Goal: Transaction & Acquisition: Subscribe to service/newsletter

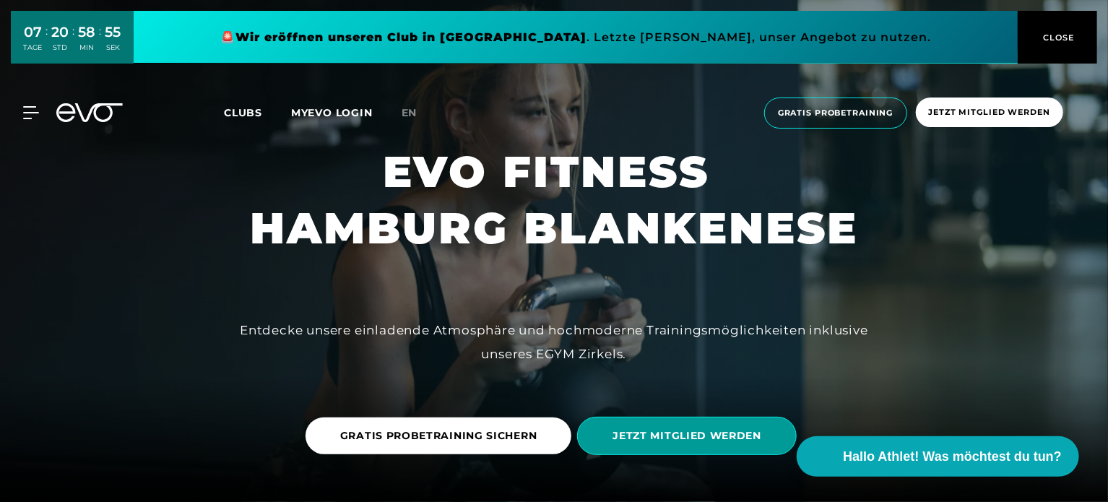
drag, startPoint x: 674, startPoint y: 441, endPoint x: 673, endPoint y: 433, distance: 7.4
click at [674, 441] on span "JETZT MITGLIED WERDEN" at bounding box center [687, 435] width 149 height 15
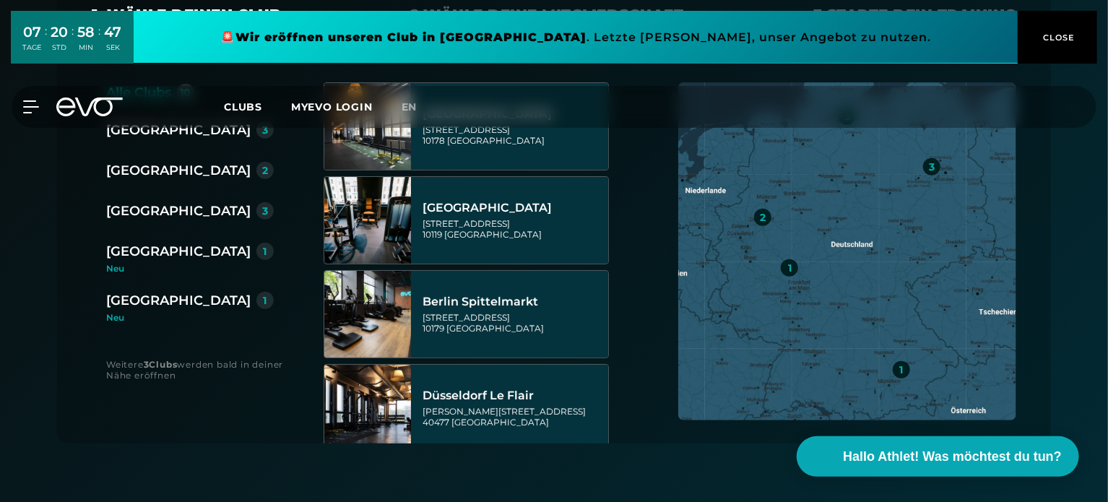
scroll to position [217, 0]
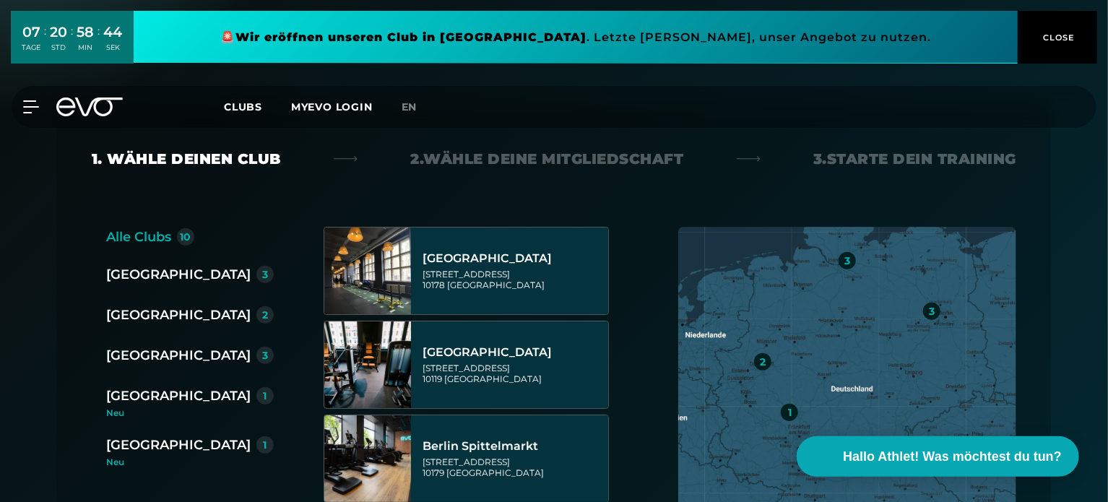
click at [151, 238] on div "Alle Clubs" at bounding box center [138, 237] width 65 height 20
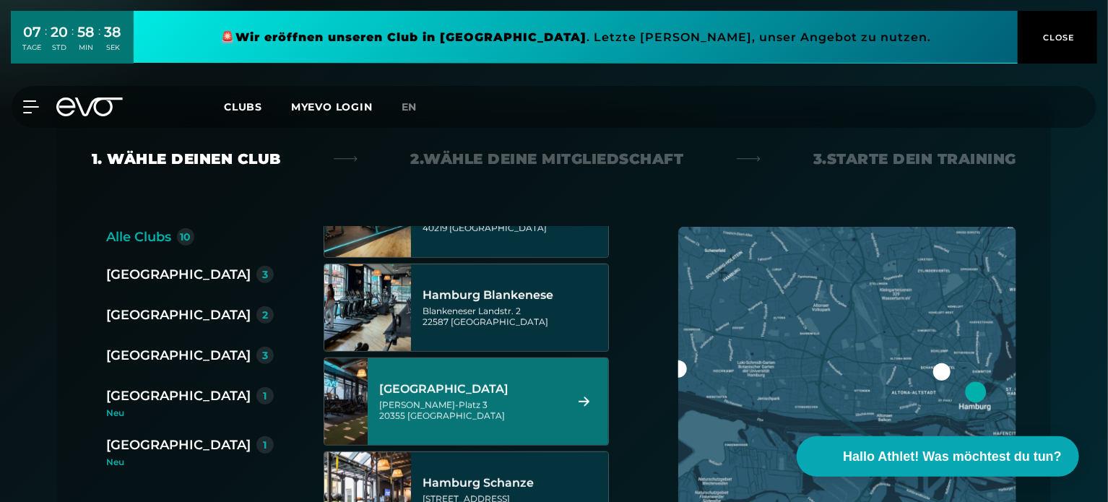
scroll to position [433, 0]
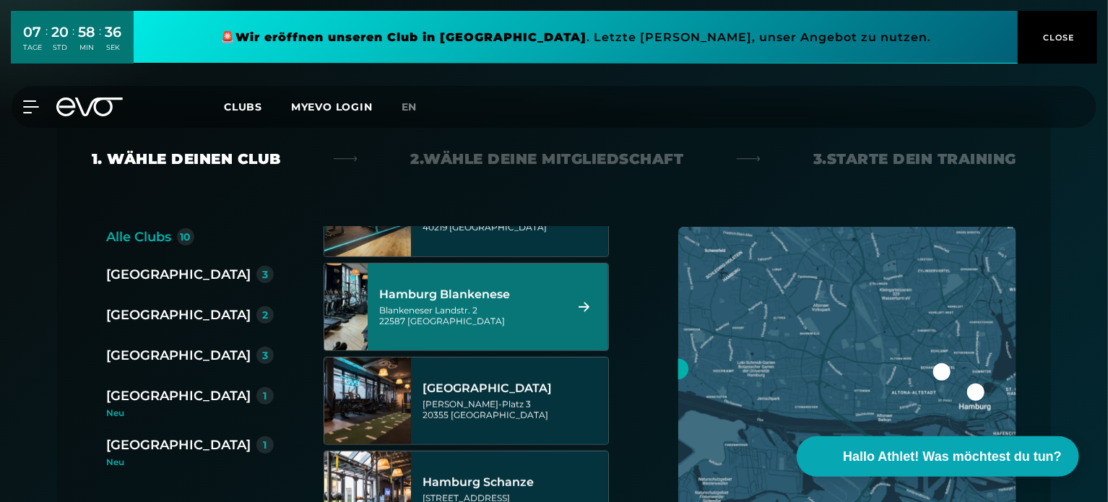
click at [488, 299] on div "Hamburg Blankenese" at bounding box center [469, 295] width 181 height 14
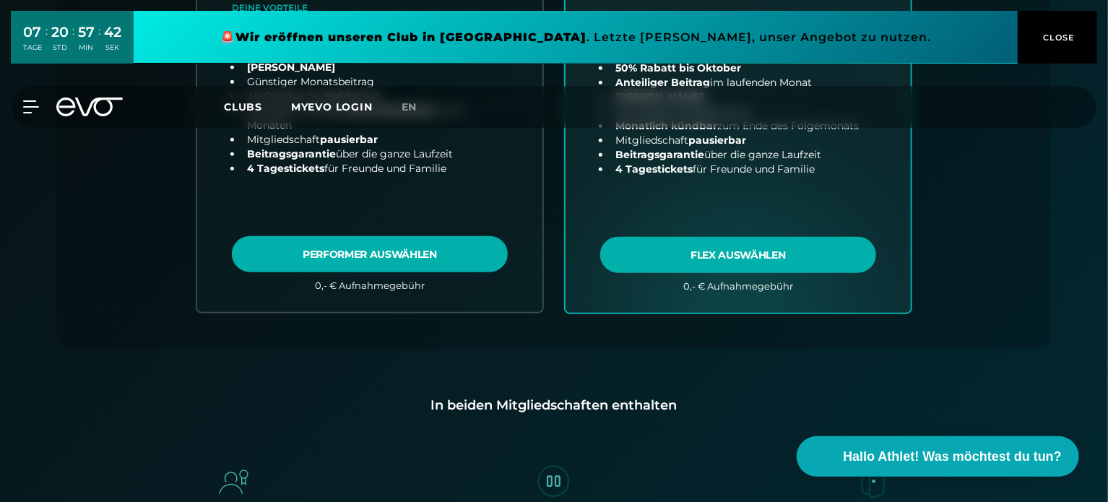
scroll to position [680, 0]
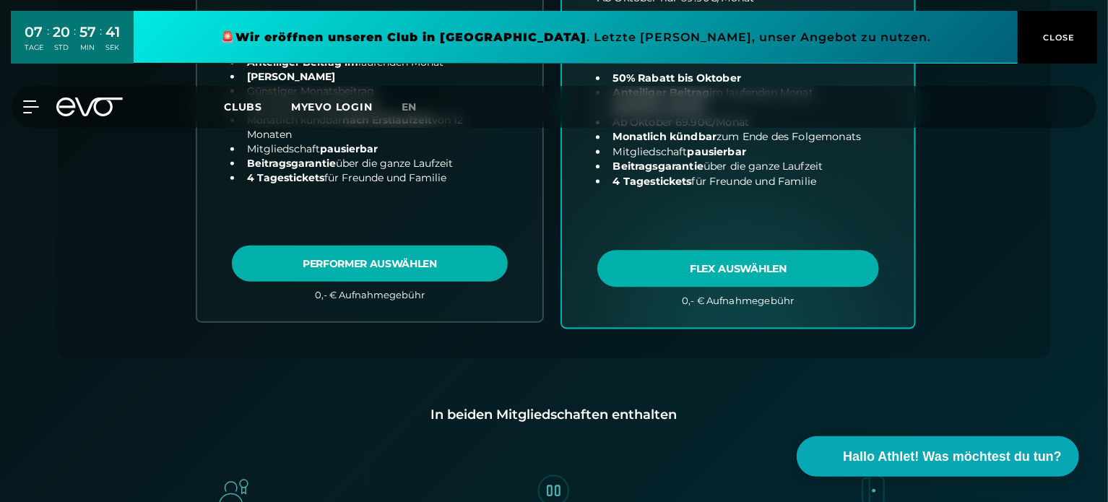
click at [726, 266] on link "choose plan" at bounding box center [738, 43] width 353 height 569
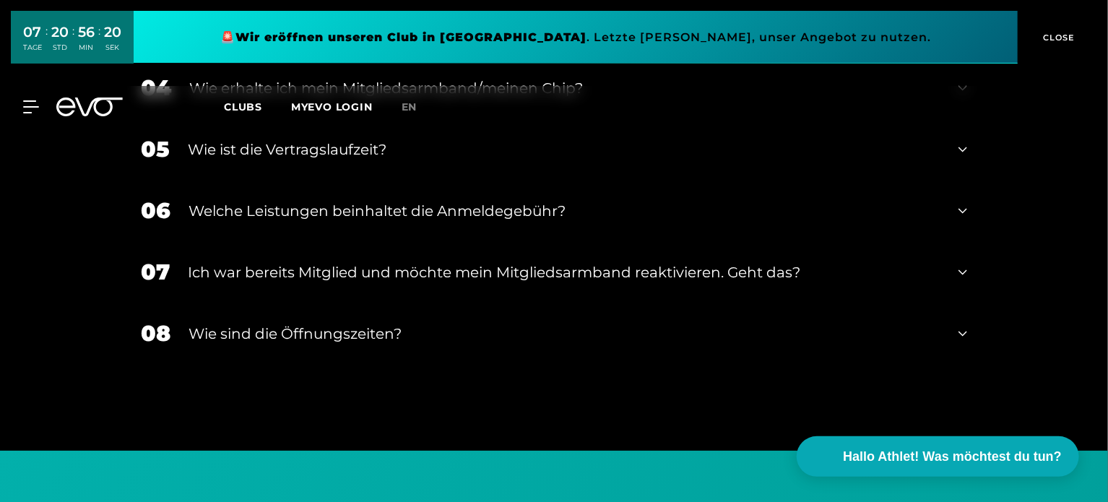
scroll to position [2631, 0]
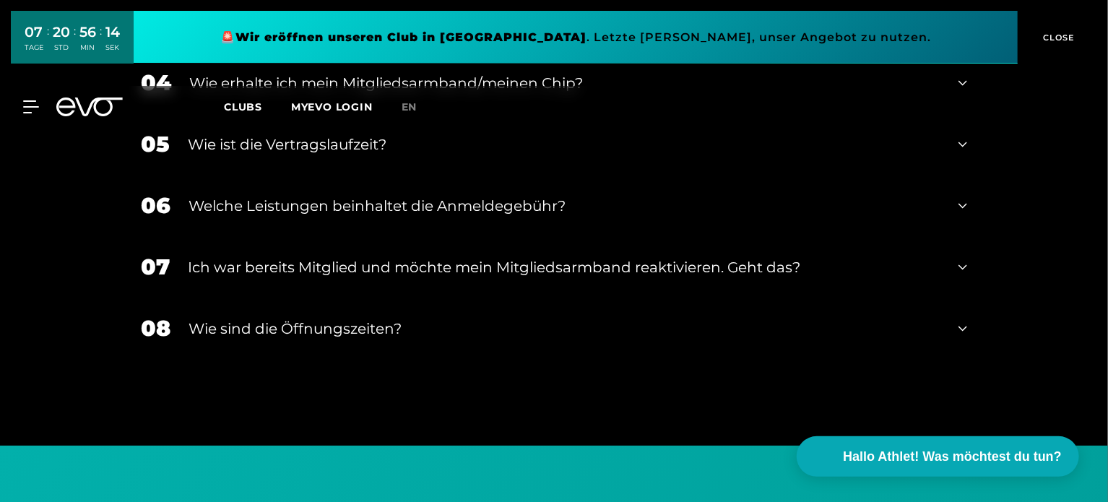
click at [338, 318] on div "Wie sind die Öffnungszeiten?" at bounding box center [565, 329] width 752 height 22
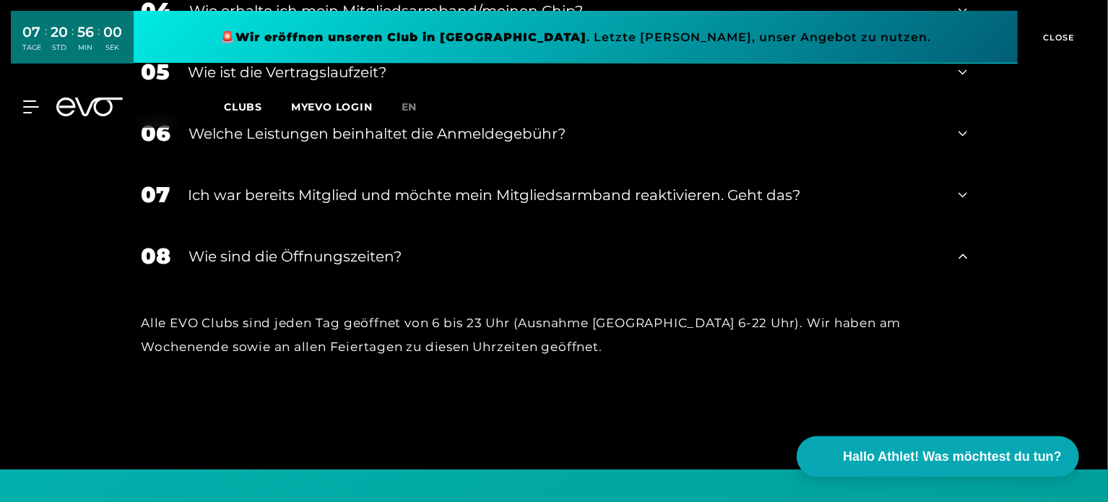
scroll to position [2669, 0]
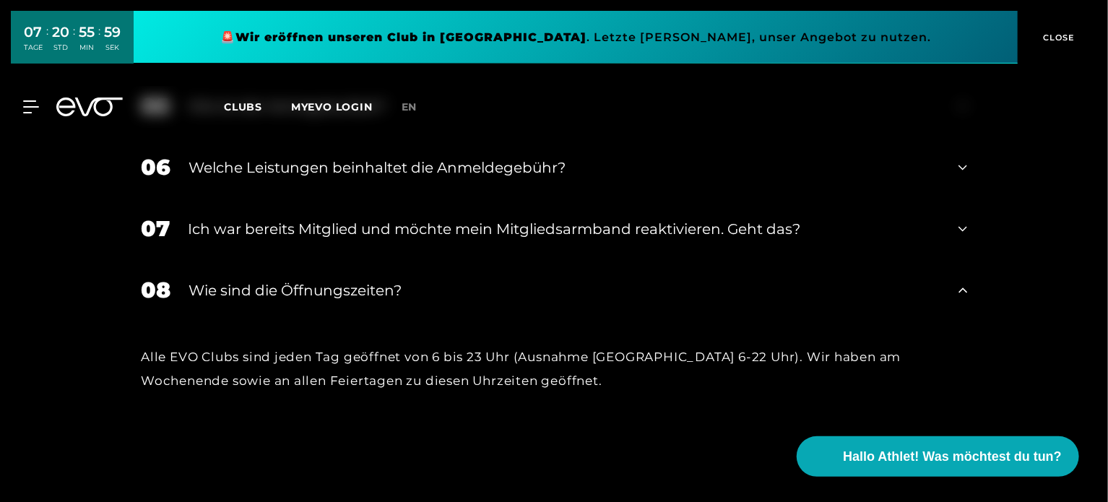
click at [959, 282] on icon at bounding box center [963, 290] width 9 height 17
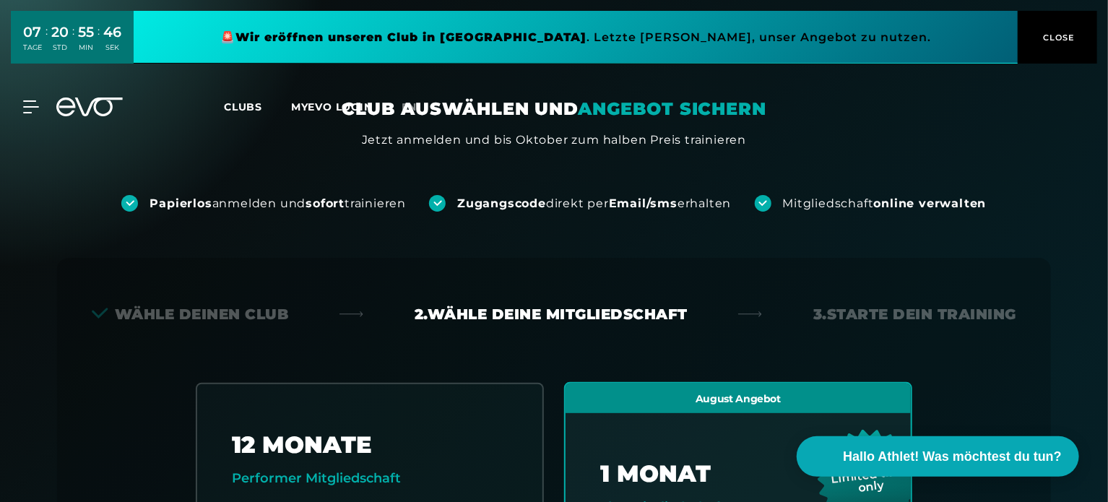
scroll to position [0, 0]
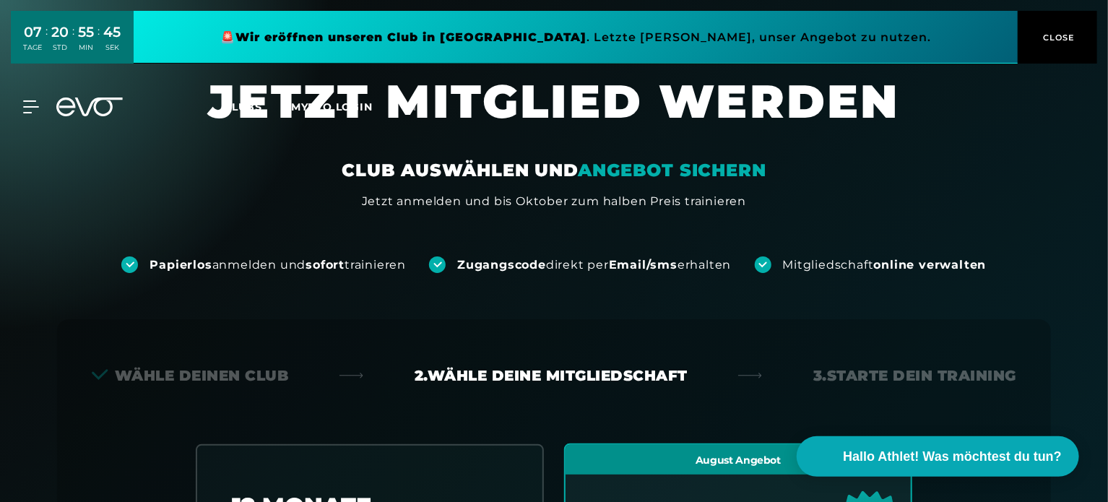
click at [1055, 35] on span "CLOSE" at bounding box center [1057, 37] width 35 height 13
